Goal: Answer question/provide support: Share knowledge or assist other users

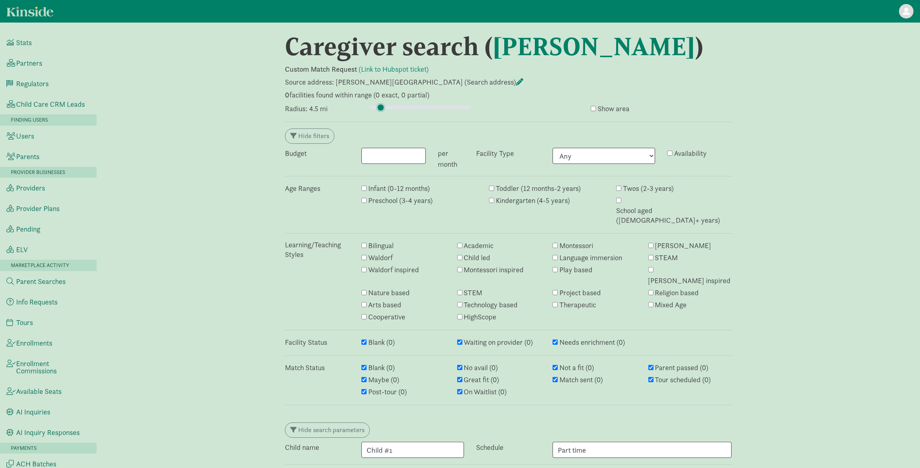
click at [381, 108] on input "range" at bounding box center [419, 107] width 101 height 9
drag, startPoint x: 381, startPoint y: 108, endPoint x: 391, endPoint y: 107, distance: 10.1
click at [391, 107] on input "range" at bounding box center [419, 107] width 101 height 9
drag, startPoint x: 390, startPoint y: 107, endPoint x: 400, endPoint y: 107, distance: 9.7
click at [400, 107] on input "range" at bounding box center [419, 107] width 101 height 9
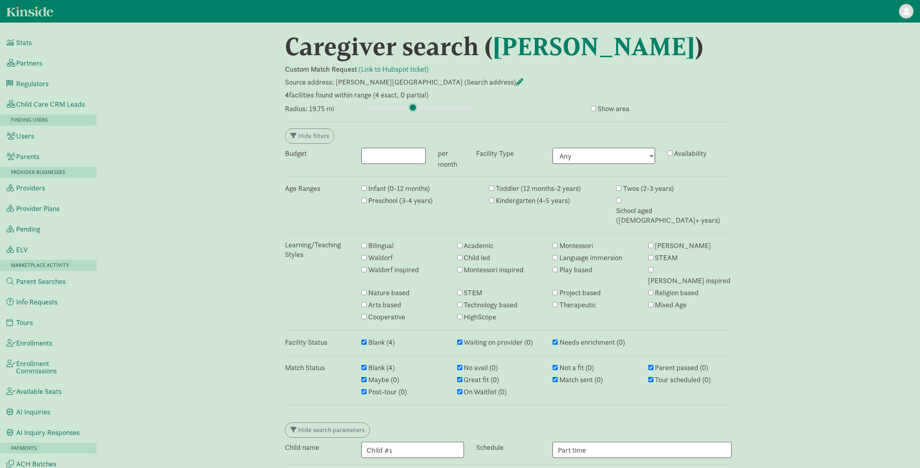
drag, startPoint x: 400, startPoint y: 107, endPoint x: 413, endPoint y: 107, distance: 12.9
type input "21.5"
click at [413, 107] on input "range" at bounding box center [419, 107] width 101 height 9
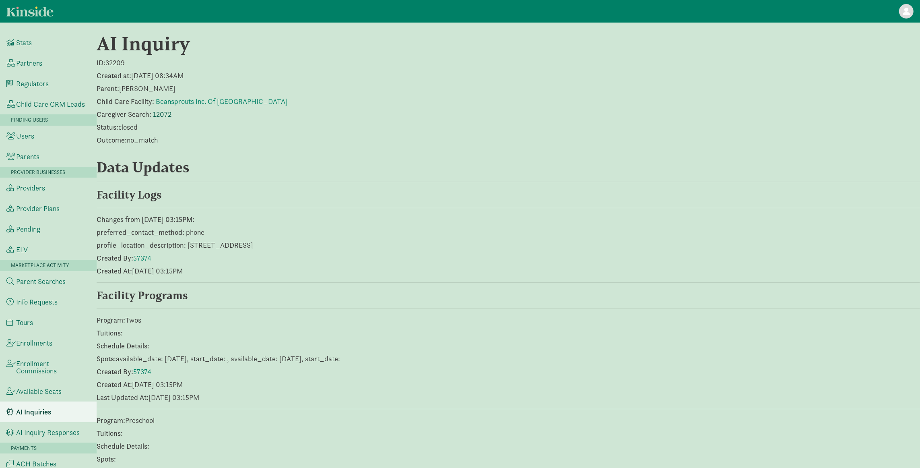
click at [160, 113] on link "12072" at bounding box center [162, 113] width 19 height 9
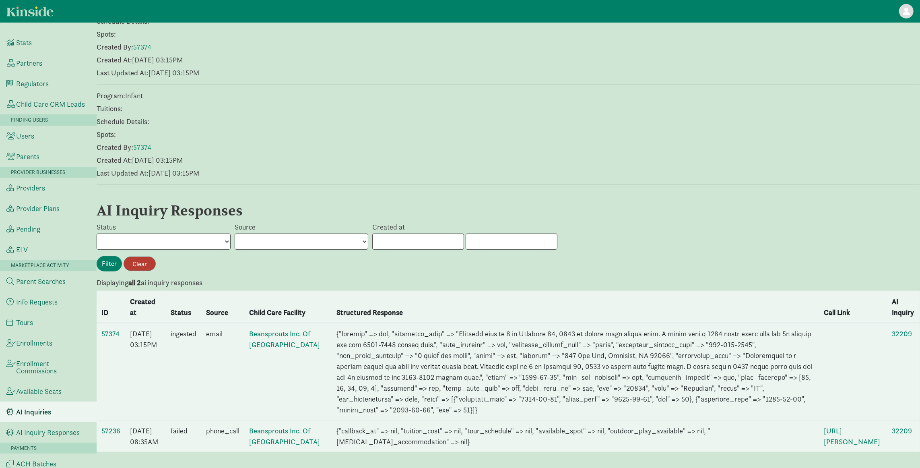
scroll to position [644, 0]
click at [109, 323] on td "57374" at bounding box center [111, 371] width 29 height 97
click at [109, 329] on link "57374" at bounding box center [110, 333] width 18 height 9
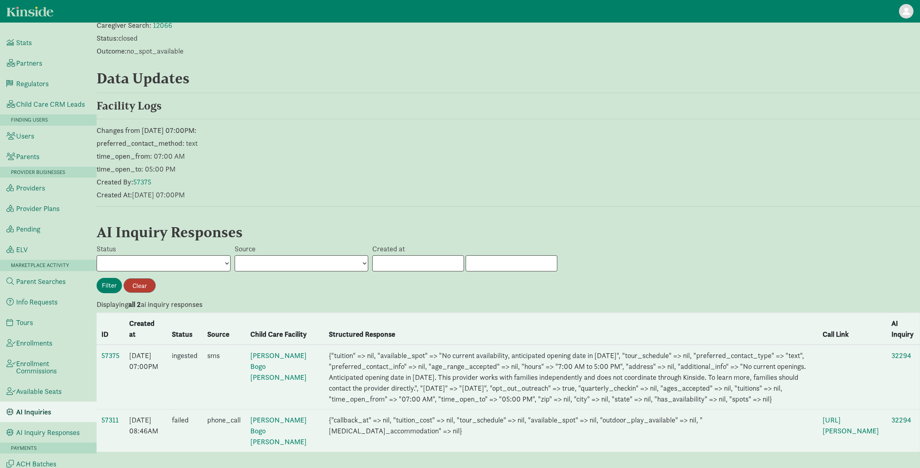
scroll to position [118, 0]
click at [110, 351] on link "57375" at bounding box center [110, 355] width 18 height 9
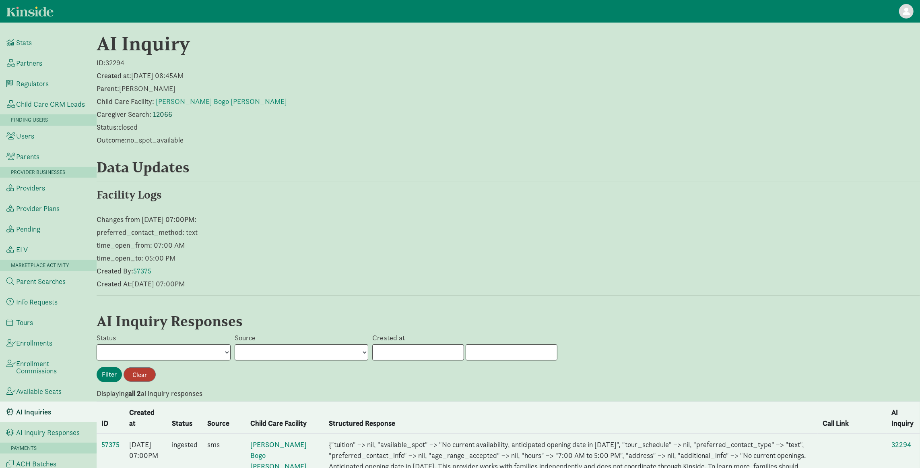
click at [159, 118] on link "12066" at bounding box center [162, 113] width 19 height 9
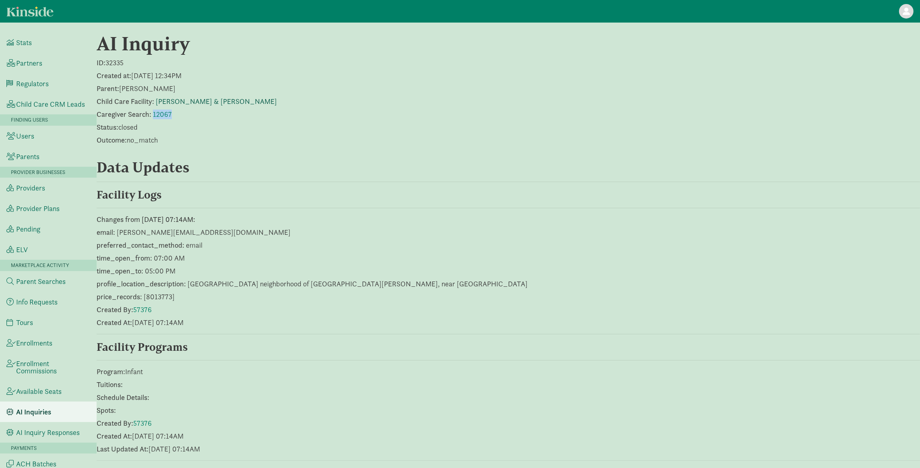
click at [191, 104] on link "[PERSON_NAME] & [PERSON_NAME]" at bounding box center [216, 101] width 121 height 9
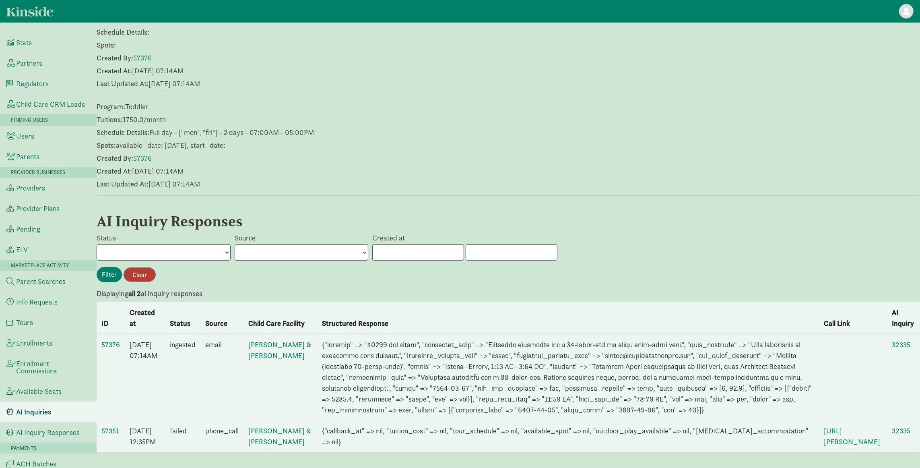
scroll to position [405, 0]
click at [111, 340] on link "57376" at bounding box center [110, 344] width 19 height 9
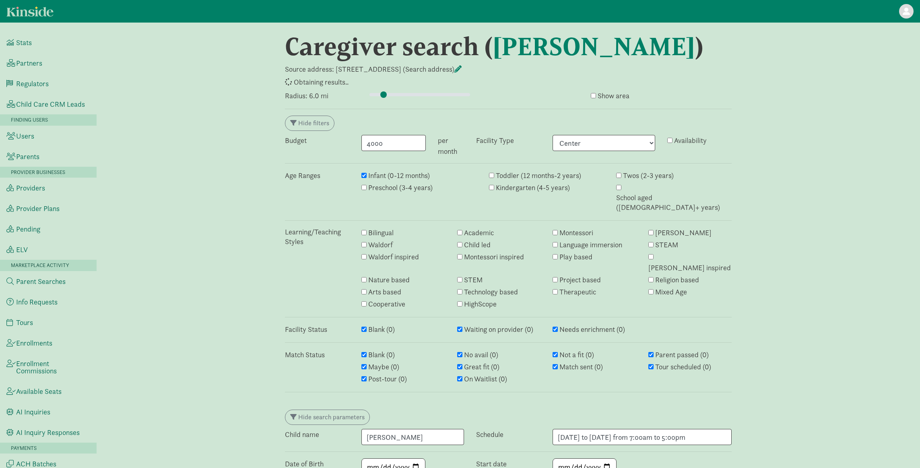
select select "center"
type input "6"
select select "awaiting_response"
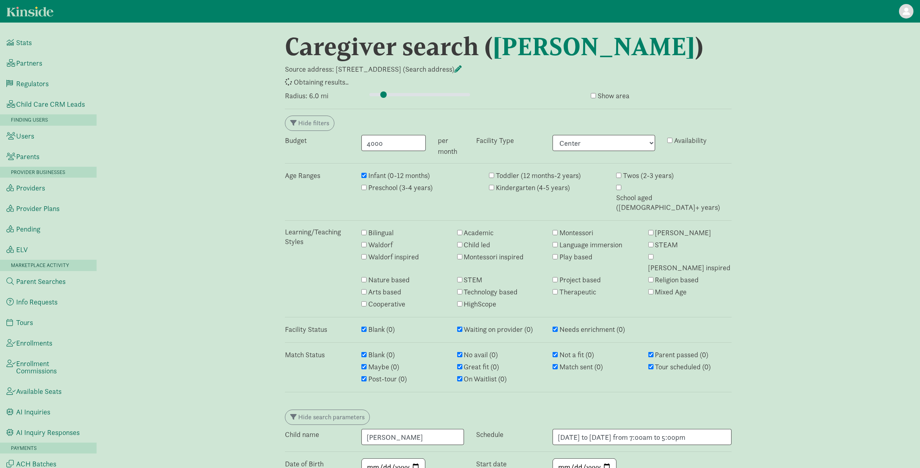
select select "awaiting_response"
select select "no_avail"
select select "closed"
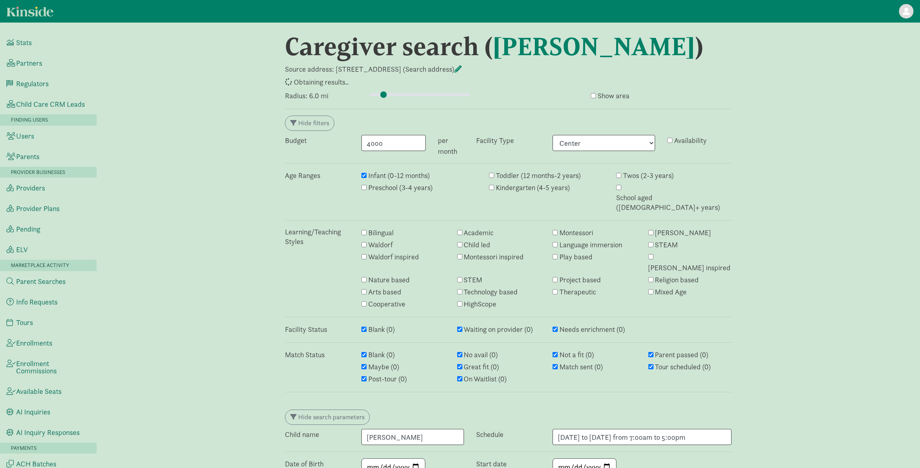
select select "closed"
select select "awaiting_response"
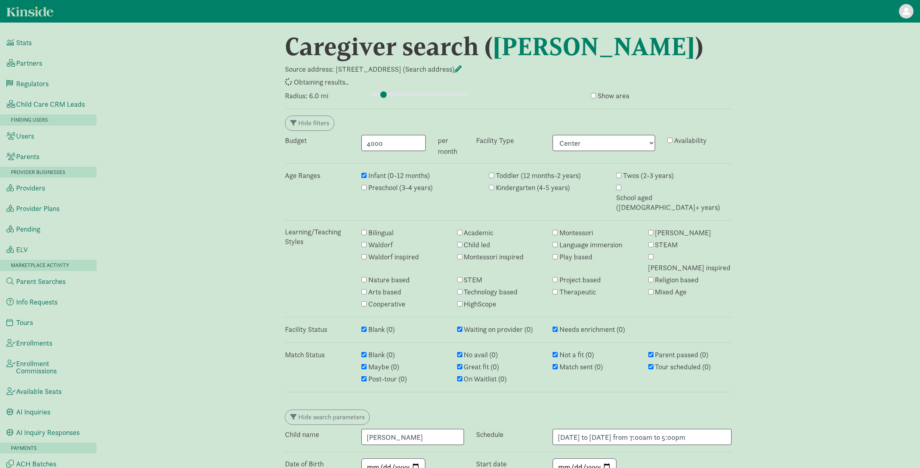
select select "awaiting_response"
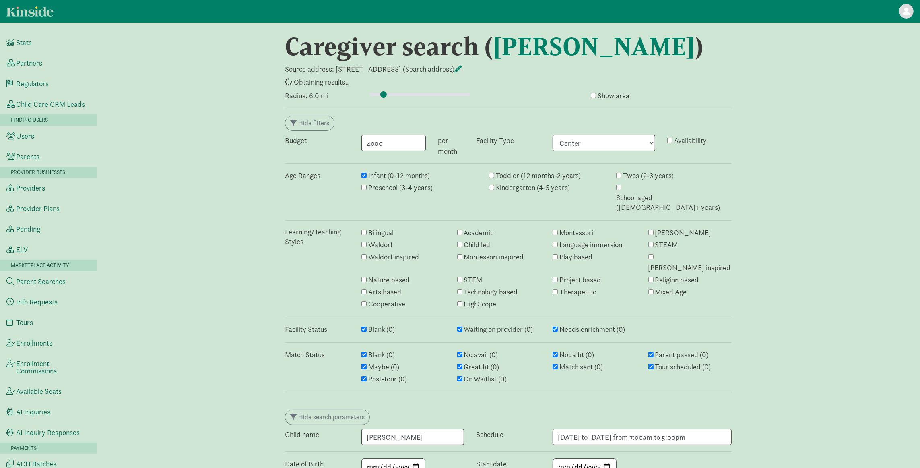
select select "awaiting_response"
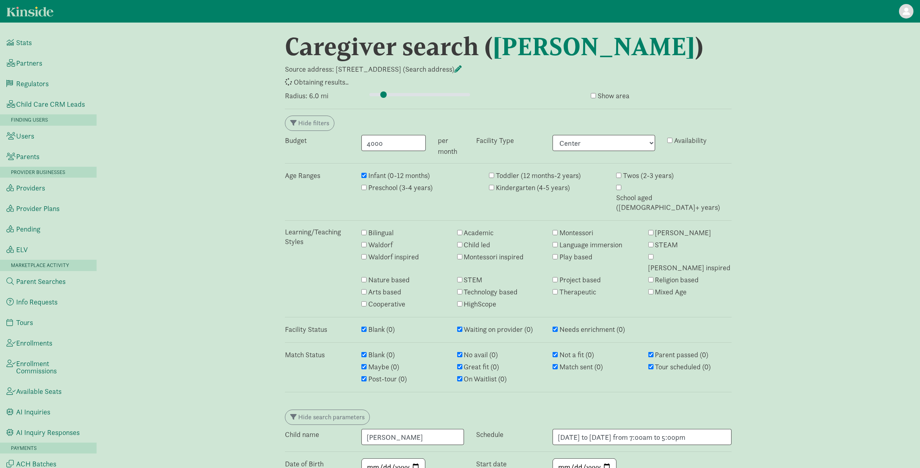
select select "awaiting_response"
select select "closed"
select select "awaiting_response"
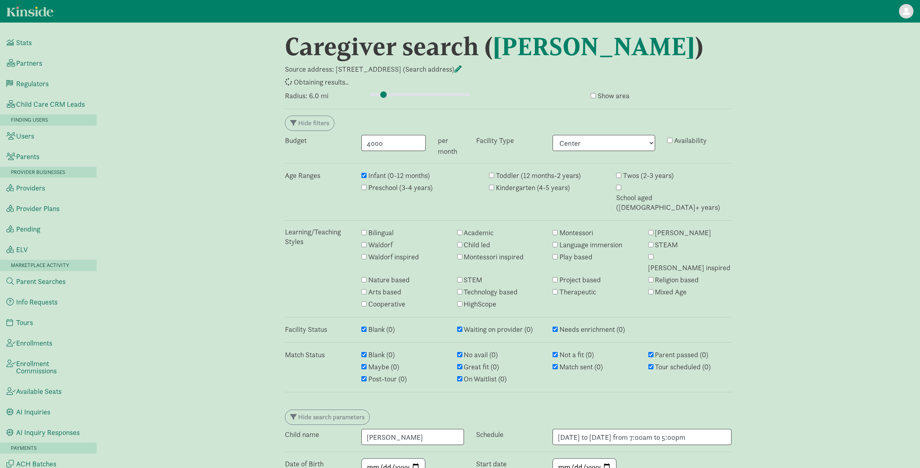
select select "awaiting_response"
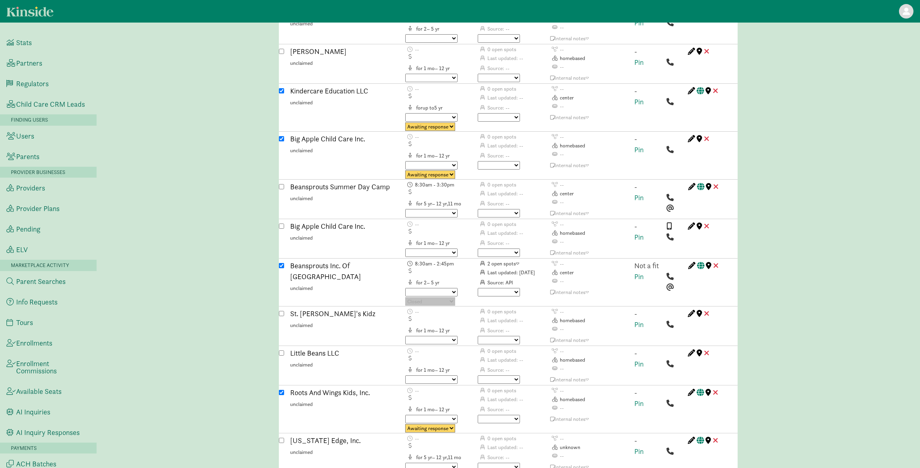
scroll to position [3507, 0]
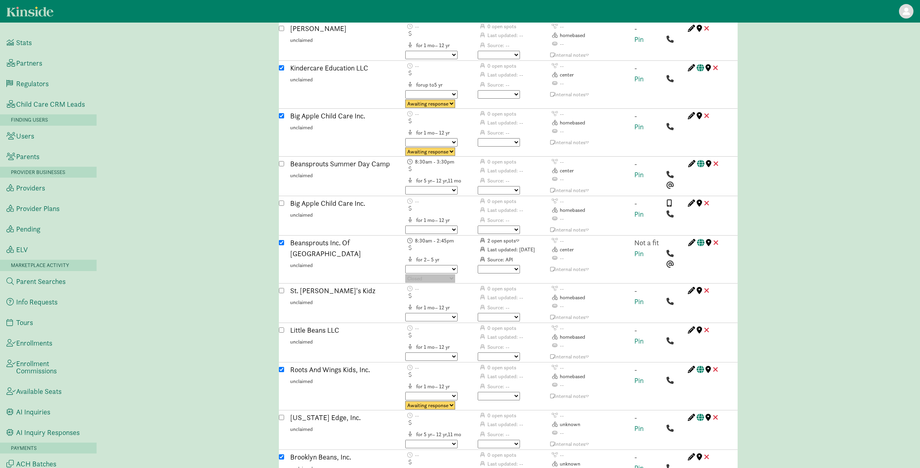
click at [496, 265] on select "No avail Not a fit Parent passed Maybe Great fit Match sent Tour scheduled Post…" at bounding box center [499, 269] width 42 height 8
select select "not_a_fit"
click at [478, 265] on select "No avail Not a fit Parent passed Maybe Great fit Match sent Tour scheduled Post…" at bounding box center [499, 269] width 42 height 8
type input "6"
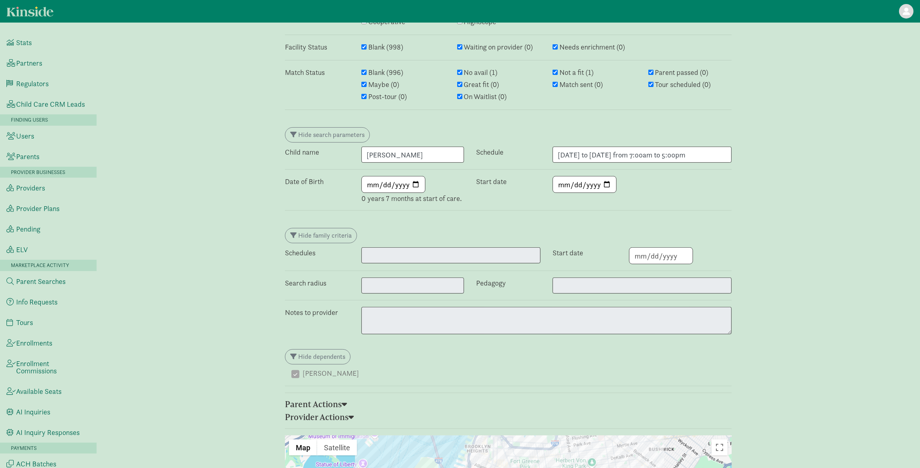
scroll to position [278, 0]
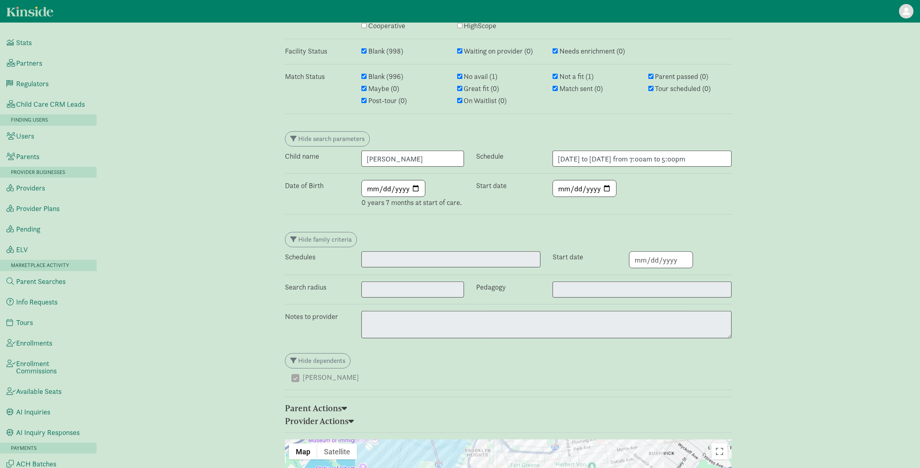
click at [388, 180] on input "2025-09-22" at bounding box center [393, 188] width 63 height 16
drag, startPoint x: 368, startPoint y: 154, endPoint x: 414, endPoint y: 155, distance: 45.5
click at [414, 180] on input "2025-09-22" at bounding box center [393, 188] width 63 height 16
click at [478, 180] on div "Start date" at bounding box center [508, 194] width 76 height 28
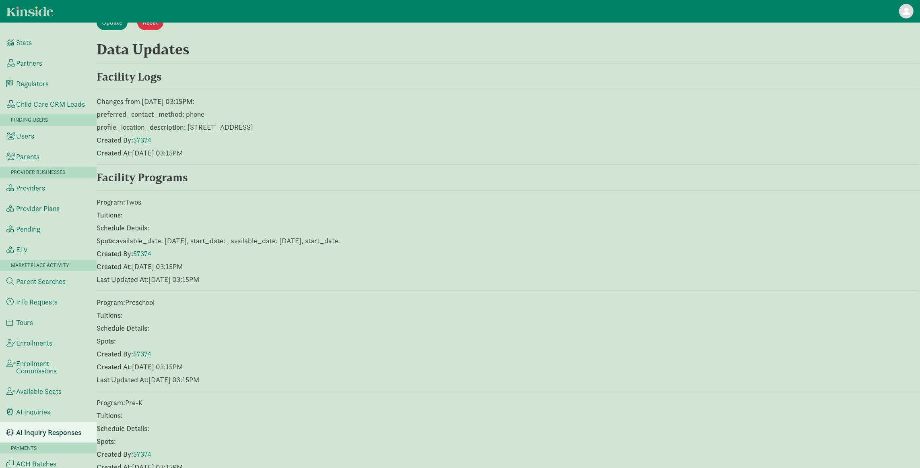
scroll to position [907, 0]
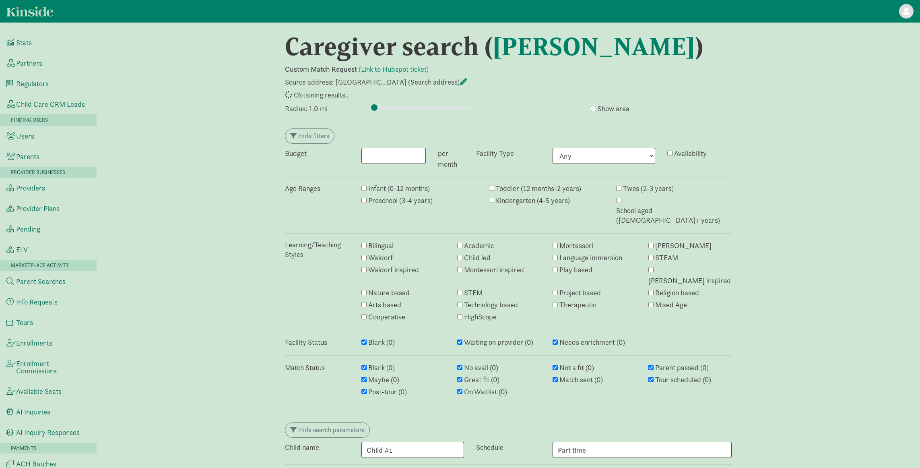
type input "1"
select select "closed"
select select "awaiting_response"
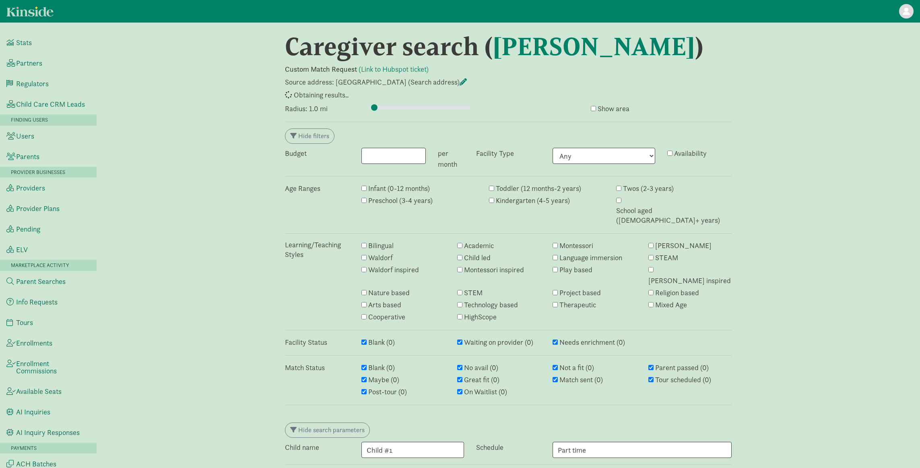
select select "awaiting_response"
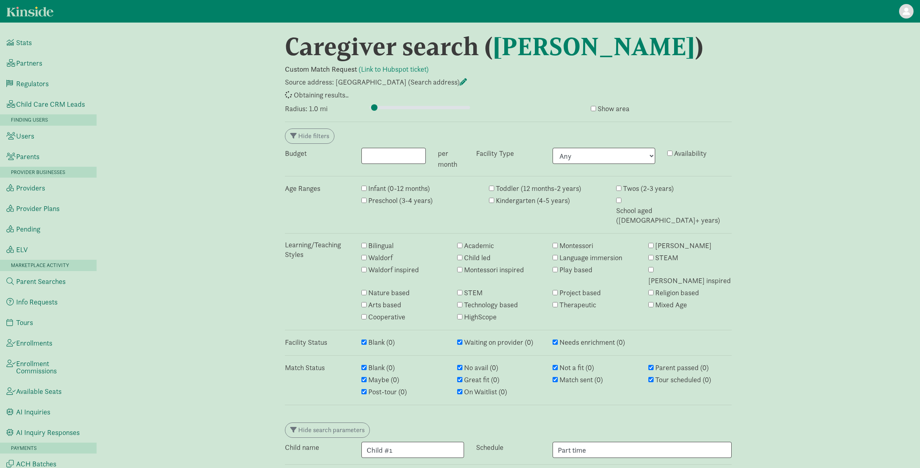
select select "awaiting_response"
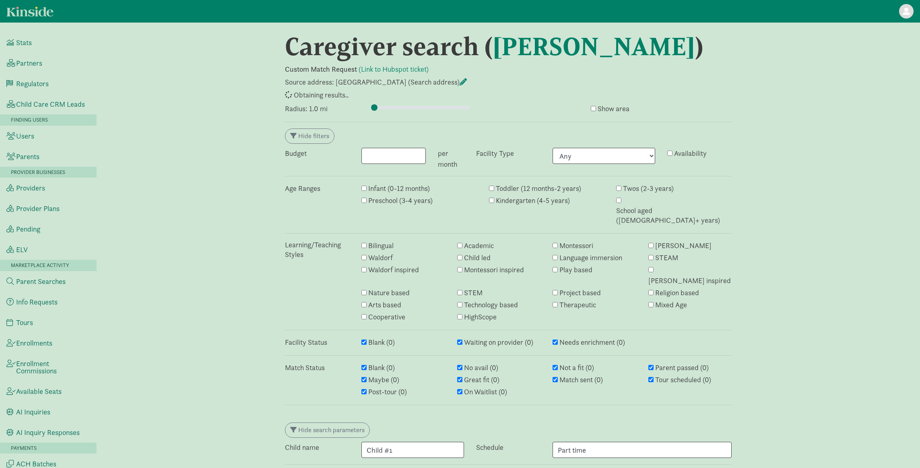
select select "awaiting_response"
select select "closed"
select select "awaiting_response"
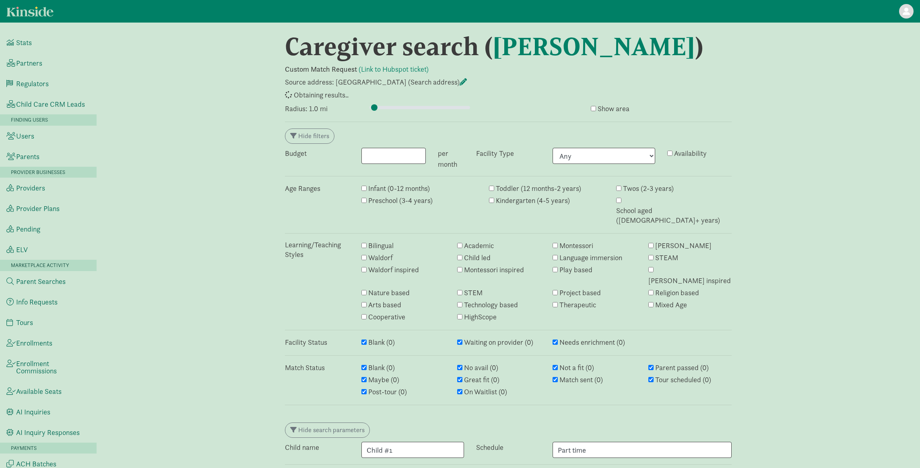
select select "awaiting_response"
select select "closed"
select select "awaiting_response"
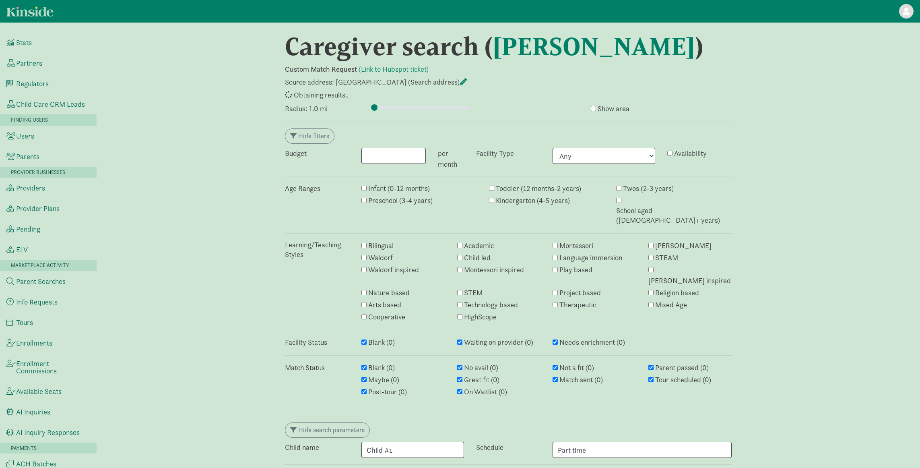
select select "awaiting_response"
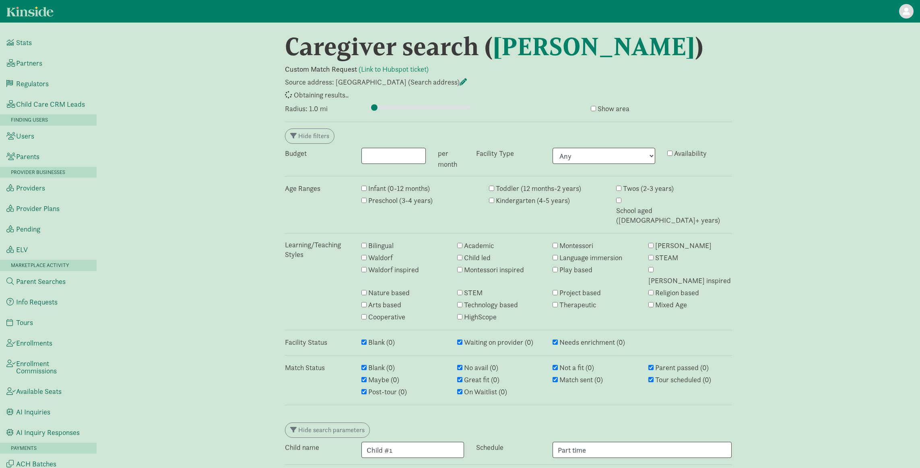
select select "no_avail"
select select "closed"
select select "awaiting_response"
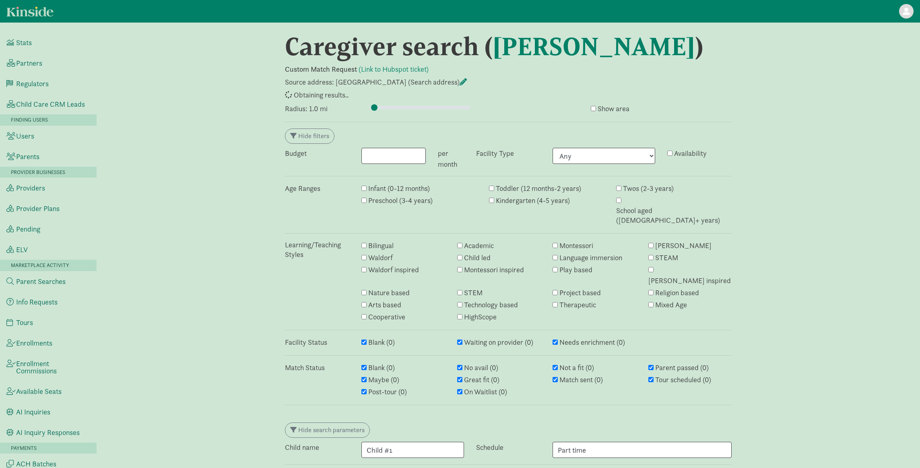
select select "awaiting_response"
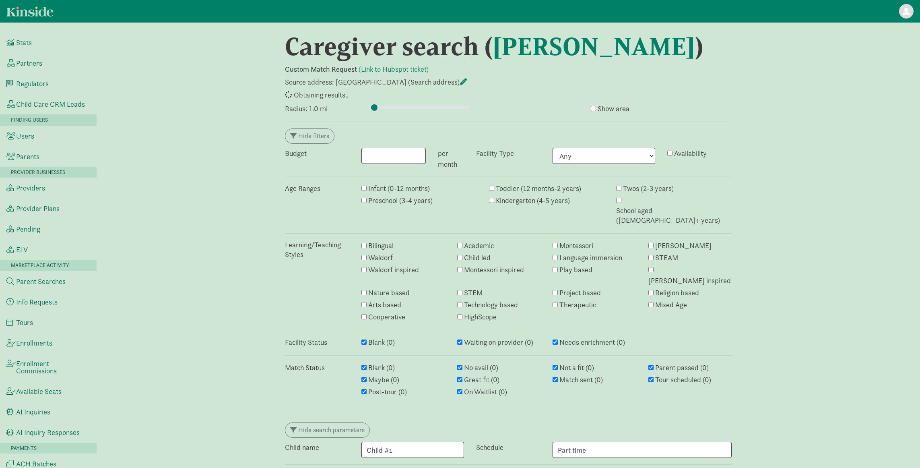
select select "awaiting_response"
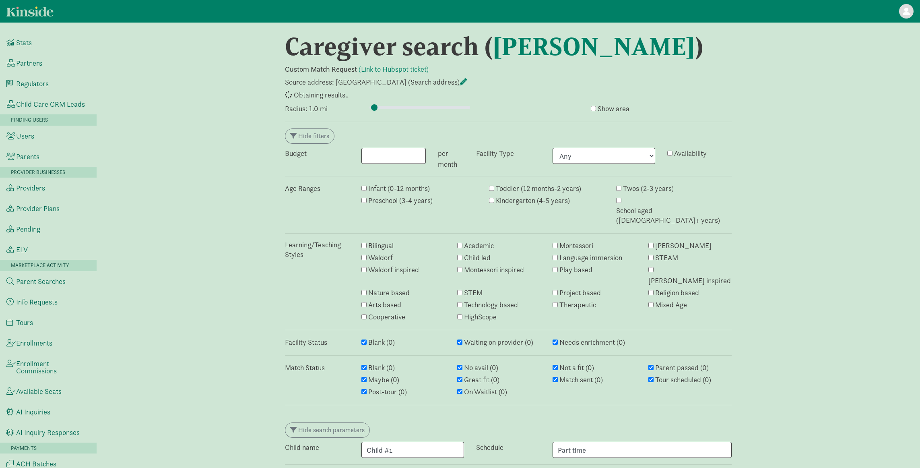
select select "closed"
select select "awaiting_response"
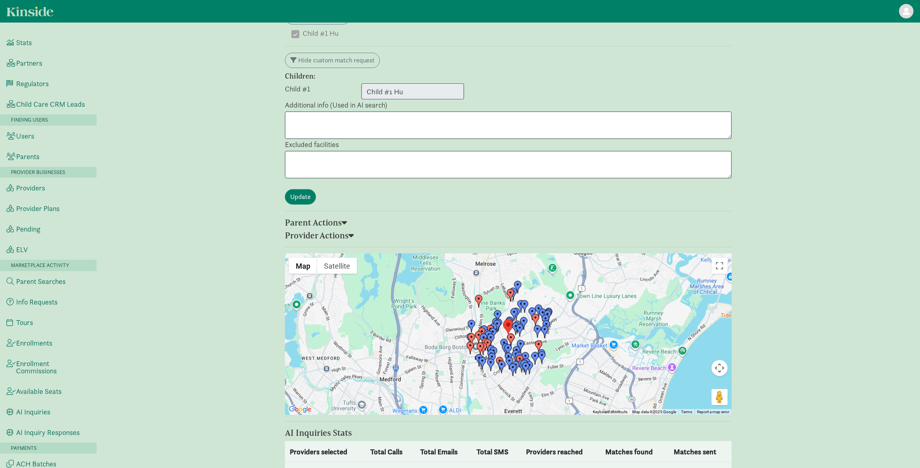
scroll to position [1977, 0]
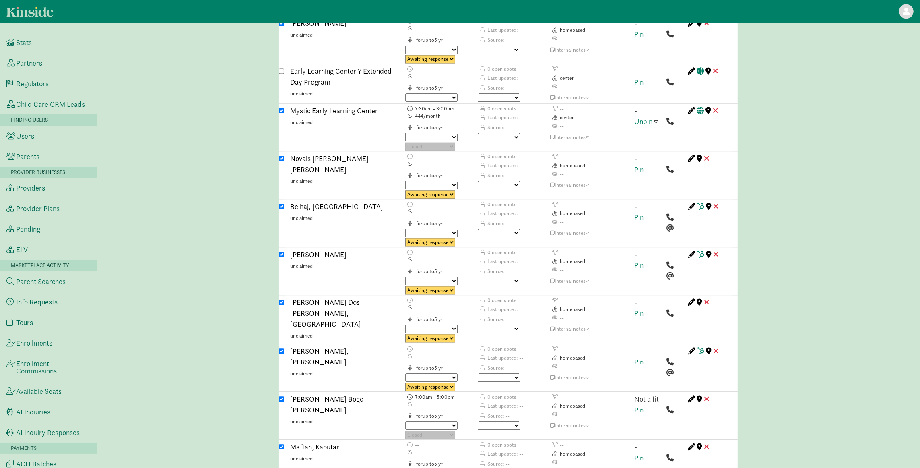
click at [497, 421] on select "No avail Not a fit Parent passed Maybe Great fit Match sent Tour scheduled Post…" at bounding box center [499, 425] width 42 height 8
select select "not_a_fit"
click at [478, 421] on select "No avail Not a fit Parent passed Maybe Great fit Match sent Tour scheduled Post…" at bounding box center [499, 425] width 42 height 8
type input "1"
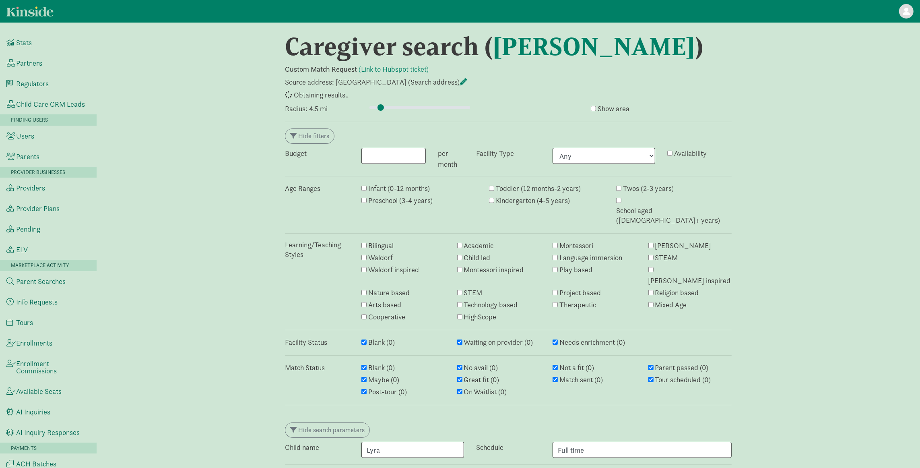
select select "awaiting_response"
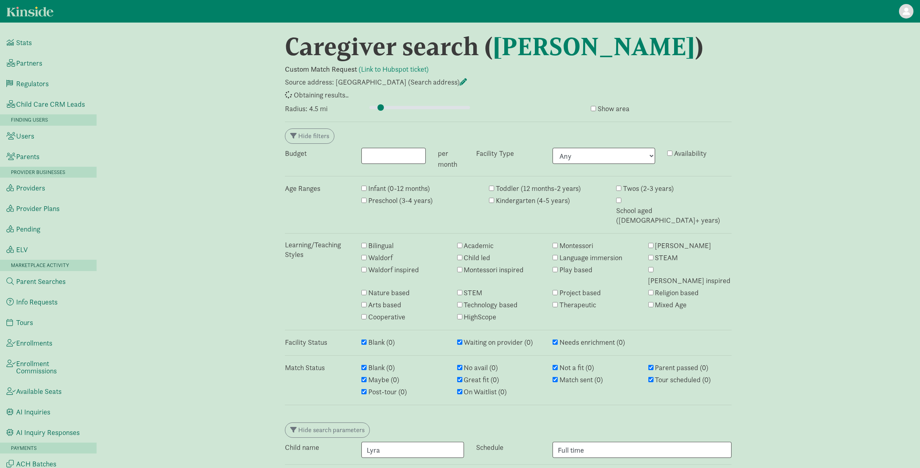
select select "awaiting_response"
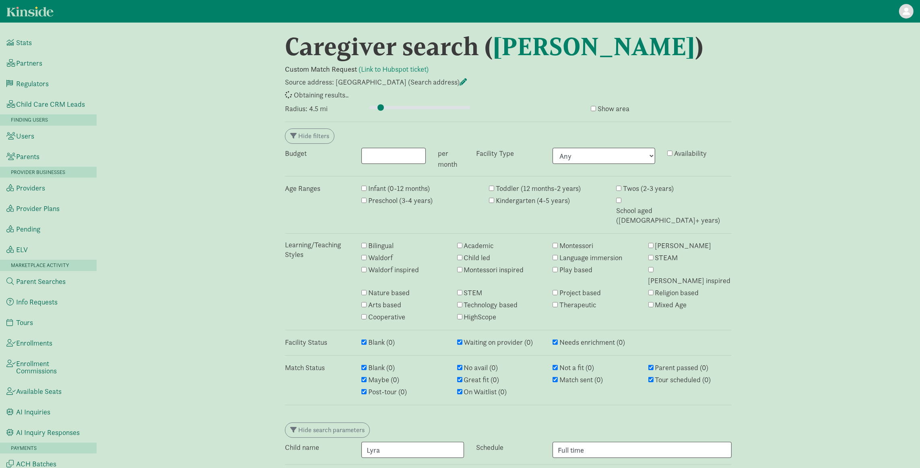
select select "no_avail"
select select "closed"
select select "awaiting_response"
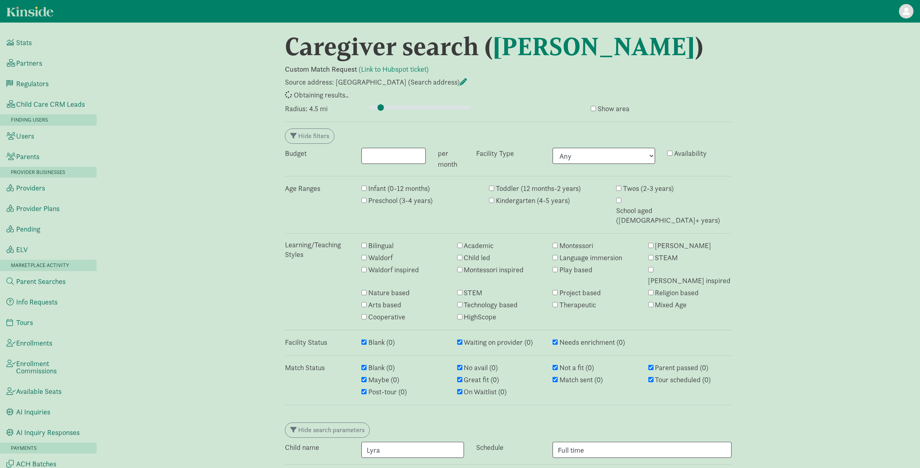
select select "closed"
select select "awaiting_response"
select select "closed"
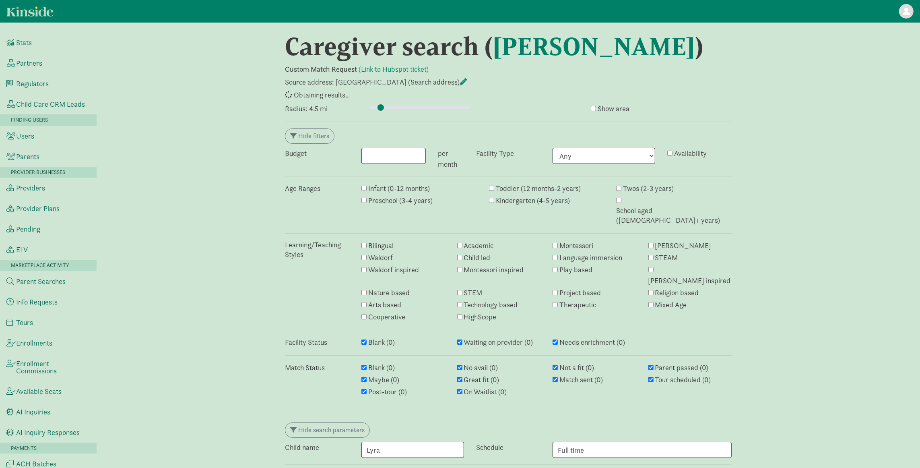
select select "awaiting_response"
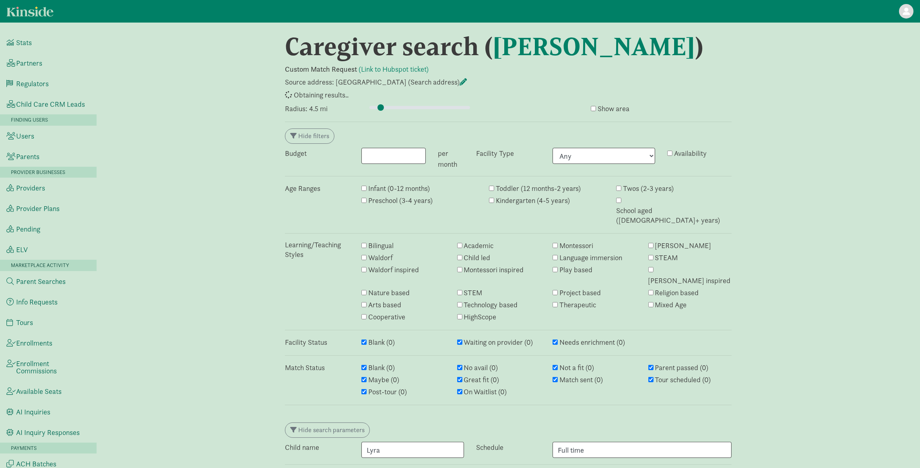
select select "awaiting_response"
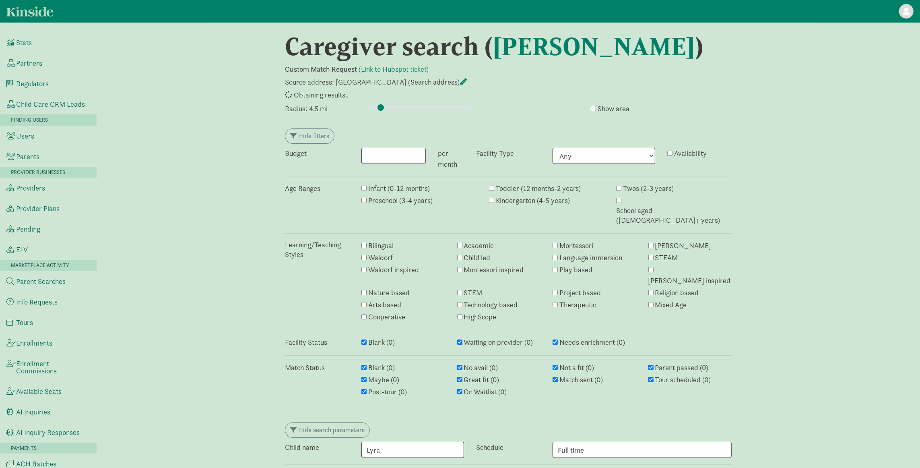
select select "awaiting_response"
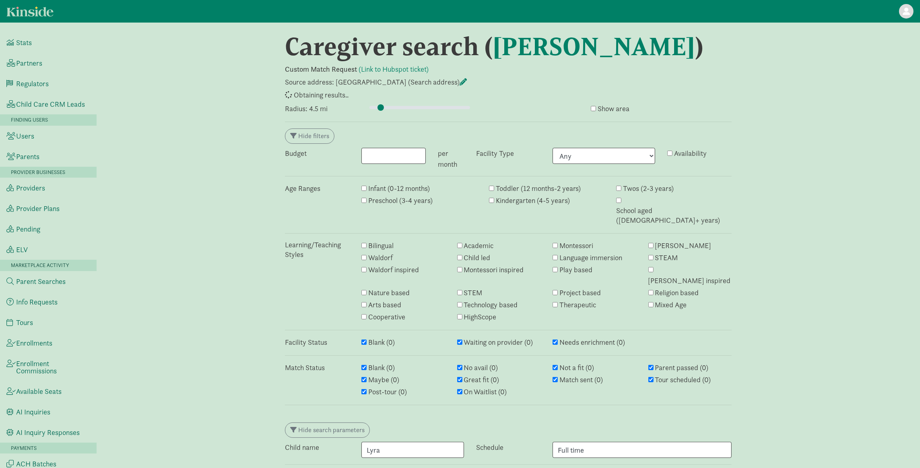
select select "awaiting_response"
select select "no_avail"
select select "closed"
select select "awaiting_response"
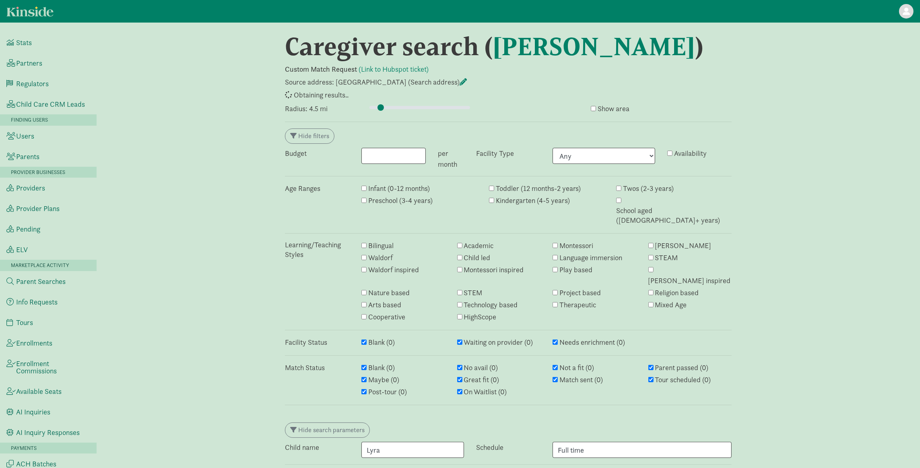
select select "awaiting_response"
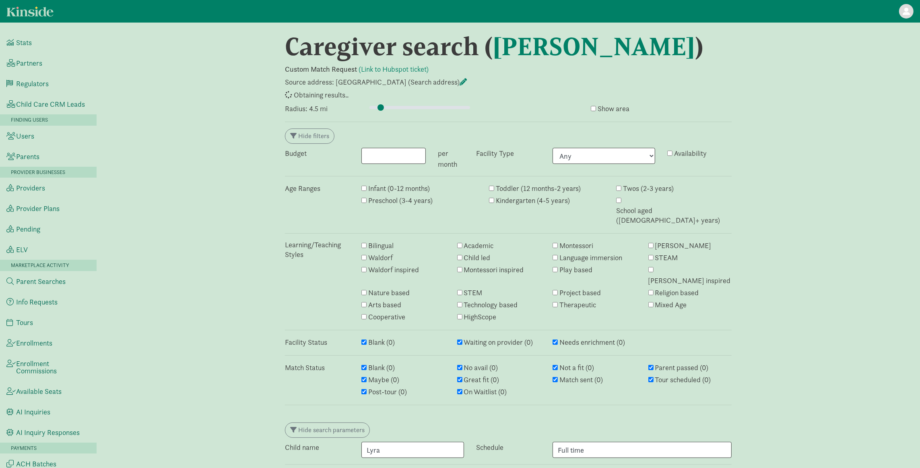
select select "awaiting_response"
select select "closed"
select select "awaiting_response"
select select "closed"
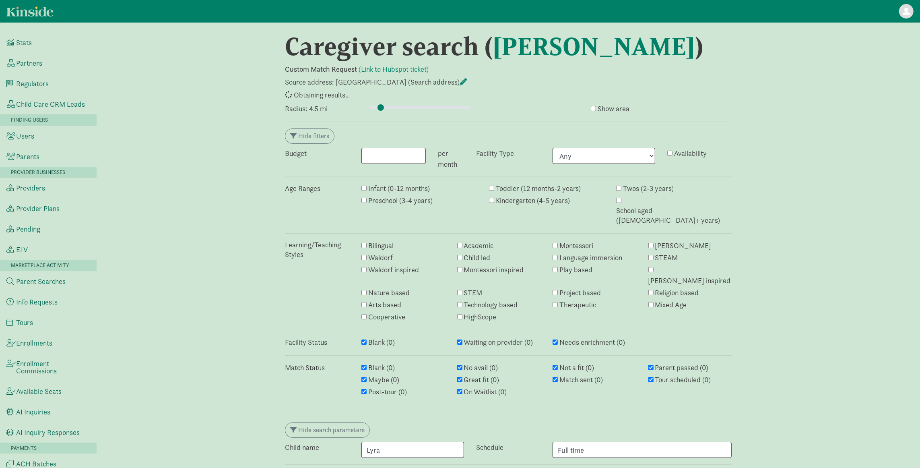
select select "awaiting_response"
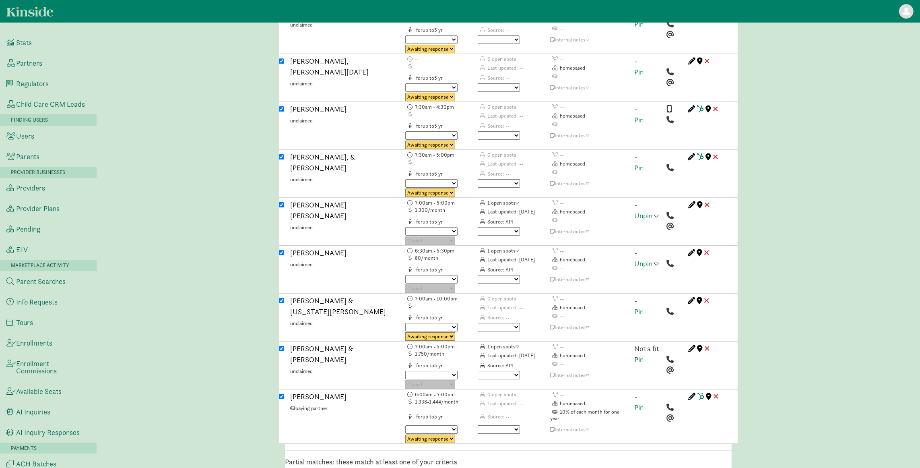
click at [639, 355] on link "Pin" at bounding box center [638, 359] width 9 height 9
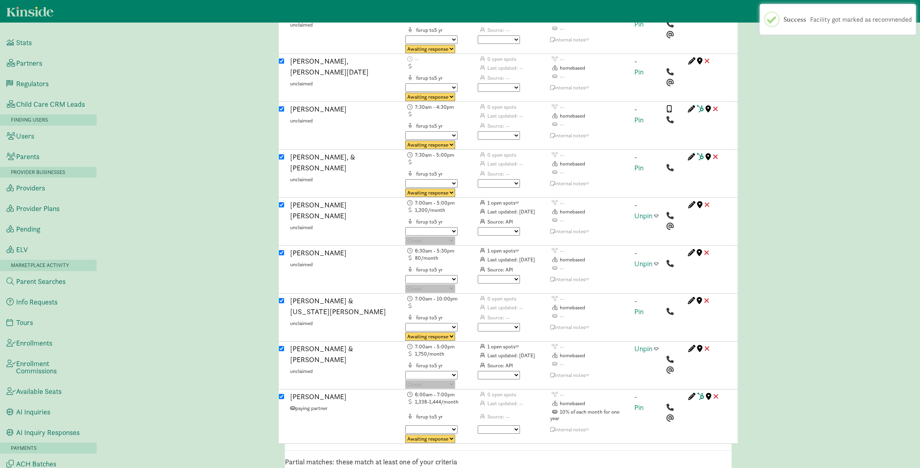
click at [661, 343] on div "Unpin" at bounding box center [647, 366] width 38 height 46
click at [652, 343] on div "Unpin" at bounding box center [647, 366] width 38 height 46
click at [660, 343] on div "Unpin" at bounding box center [647, 366] width 38 height 46
click at [655, 344] on span at bounding box center [656, 347] width 4 height 7
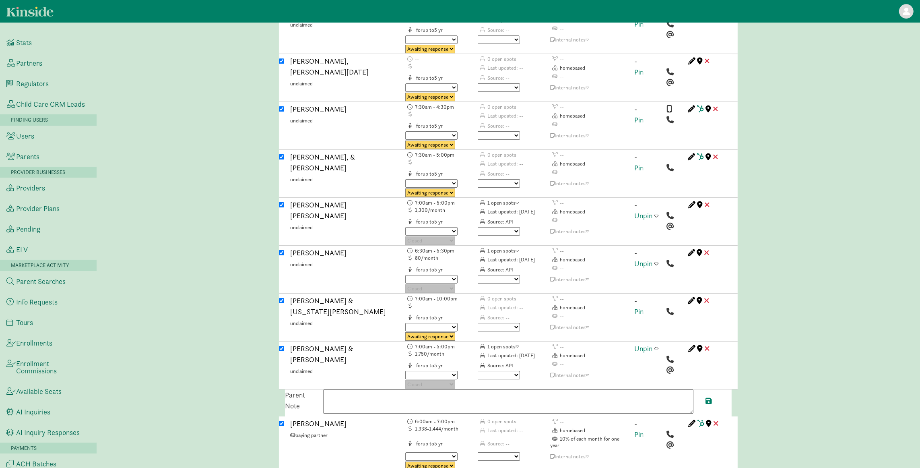
click at [424, 389] on textarea at bounding box center [508, 401] width 370 height 24
paste textarea "Currently available for a [DEMOGRAPHIC_DATA]. Tuition includes meals, snacks, a…"
paste textarea "17075361767"
type textarea "Currently available for a 13-month-old. Tuition includes meals, snacks, and a b…"
click at [708, 397] on span at bounding box center [708, 400] width 6 height 7
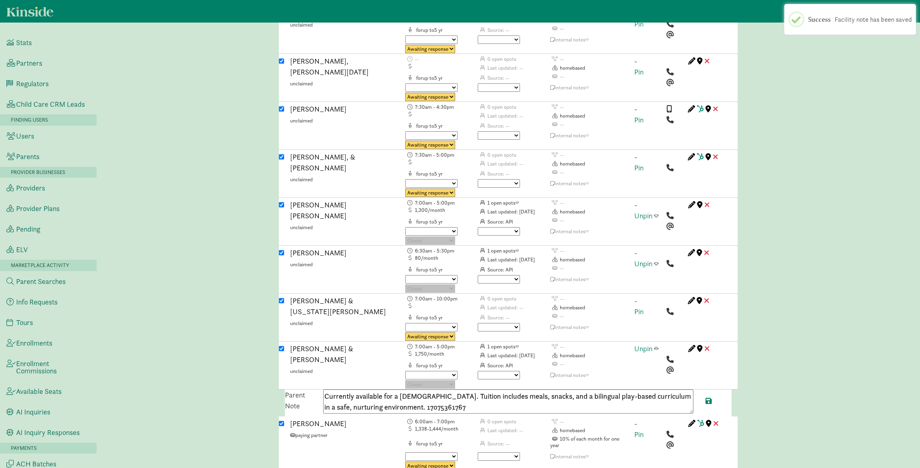
click at [658, 344] on span at bounding box center [656, 347] width 4 height 7
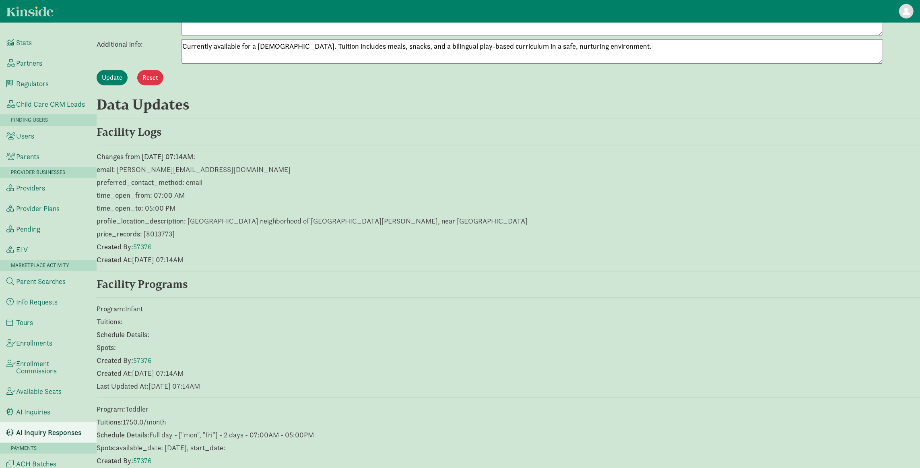
scroll to position [600, 0]
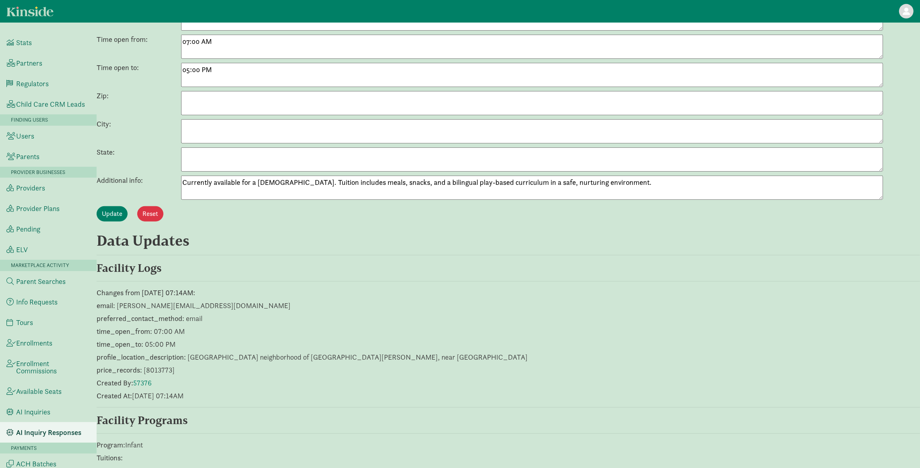
drag, startPoint x: 185, startPoint y: 186, endPoint x: 280, endPoint y: 187, distance: 95.0
click at [432, 185] on textarea "Currently available for a [DEMOGRAPHIC_DATA]. Tuition includes meals, snacks, a…" at bounding box center [532, 187] width 702 height 24
click at [211, 184] on textarea "Currently available for a [DEMOGRAPHIC_DATA]. Tuition includes meals, snacks, a…" at bounding box center [532, 187] width 702 height 24
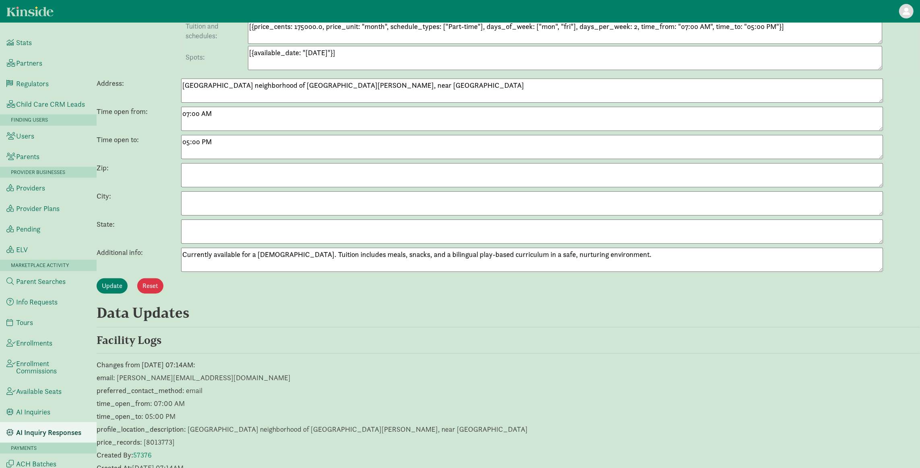
scroll to position [0, 0]
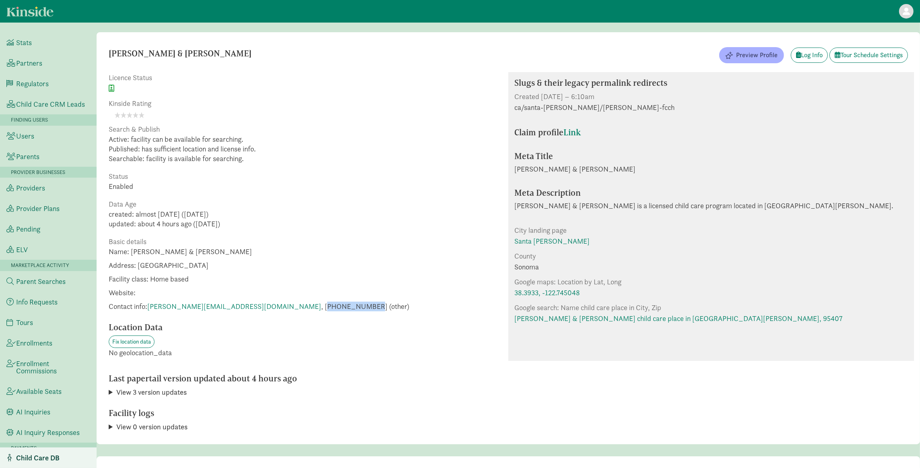
drag, startPoint x: 254, startPoint y: 305, endPoint x: 293, endPoint y: 308, distance: 39.1
click at [293, 308] on span "Contact info: [PERSON_NAME][EMAIL_ADDRESS][DOMAIN_NAME] , [PHONE_NUMBER] (other)" at bounding box center [259, 306] width 301 height 10
copy span "17075361767"
